Goal: Transaction & Acquisition: Purchase product/service

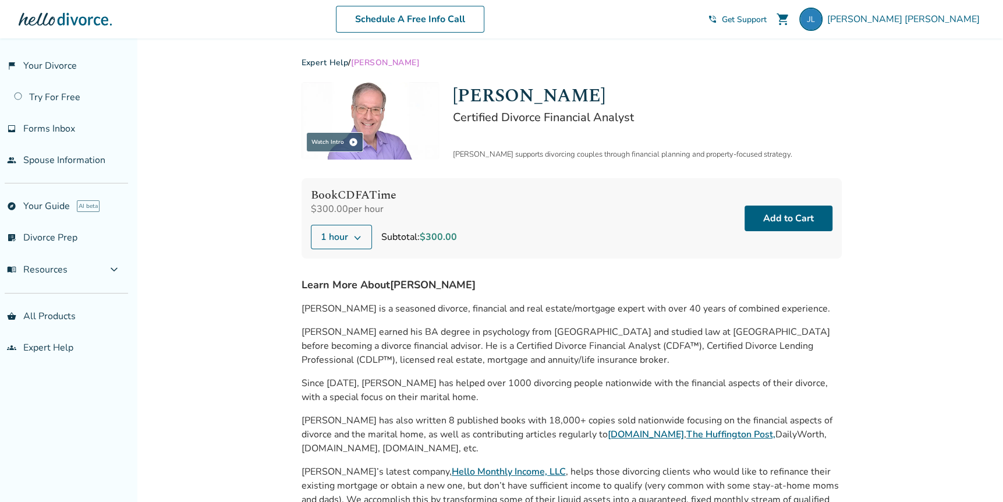
scroll to position [116, 0]
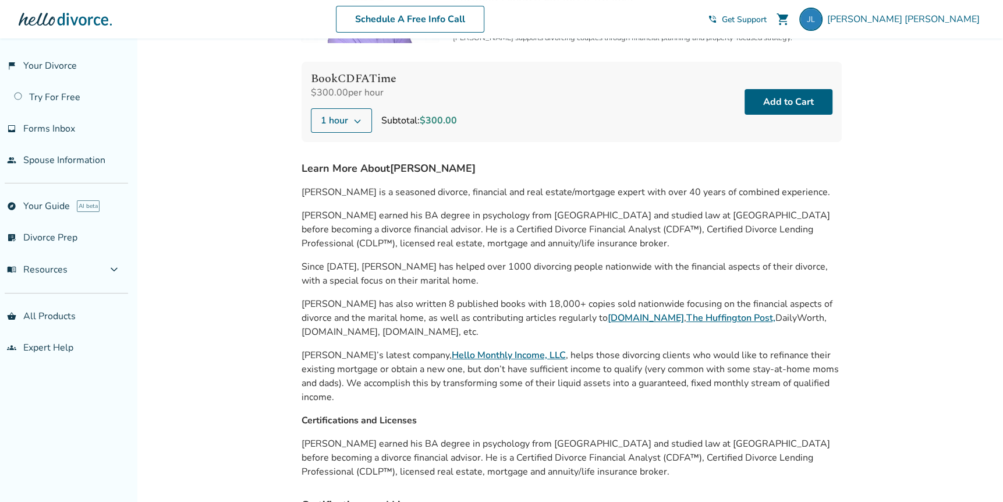
click at [474, 354] on link "Hello Monthly Income, LLC" at bounding box center [509, 355] width 114 height 13
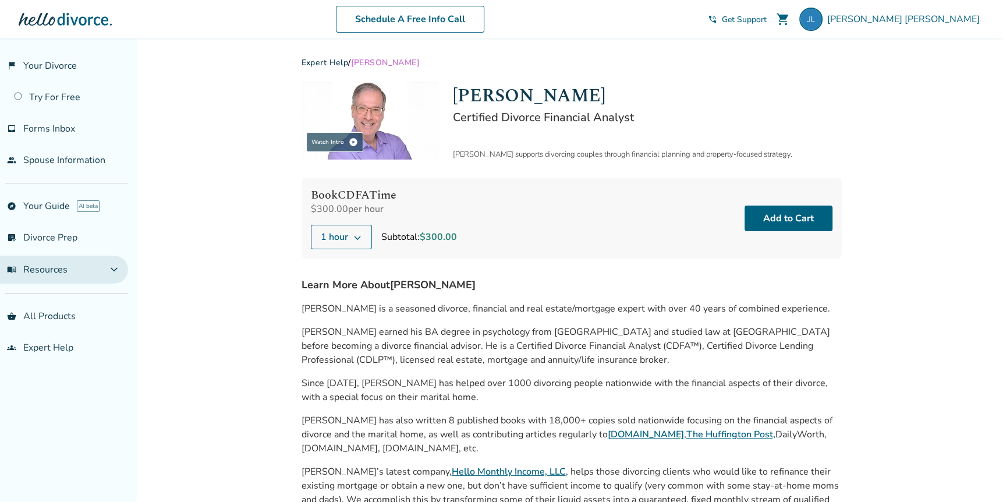
click at [111, 267] on span "expand_more" at bounding box center [114, 270] width 14 height 14
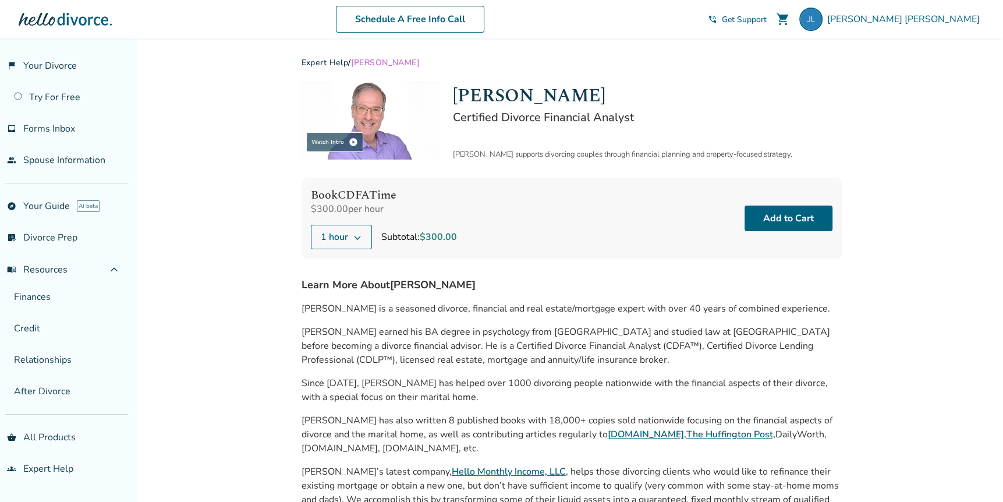
click at [194, 321] on div "Added to cart Expert Help / Jeff Landers Watch Intro play_circle Jeff Landers C…" at bounding box center [501, 404] width 1003 height 732
click at [52, 391] on link "After Divorce" at bounding box center [64, 391] width 128 height 27
